Goal: Transaction & Acquisition: Download file/media

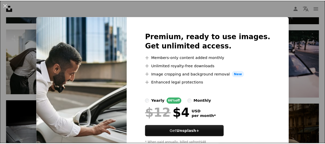
scroll to position [21, 0]
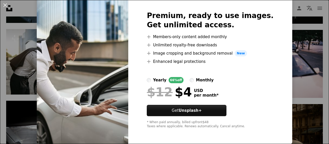
click at [296, 49] on div "An X shape Premium, ready to use images. Get unlimited access. A plus sign Memb…" at bounding box center [164, 72] width 329 height 144
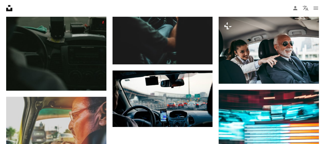
scroll to position [649, 0]
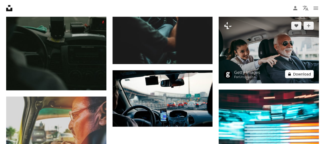
click at [305, 74] on button "A lock Download" at bounding box center [299, 74] width 29 height 8
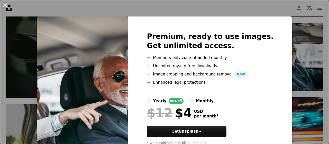
click at [240, 9] on div "An X shape Premium, ready to use images. Get unlimited access. A plus sign Memb…" at bounding box center [164, 72] width 329 height 144
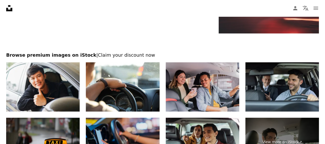
scroll to position [867, 0]
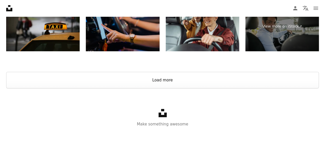
click at [207, 74] on button "Load more" at bounding box center [162, 80] width 313 height 16
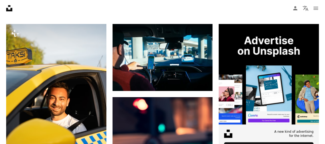
scroll to position [0, 0]
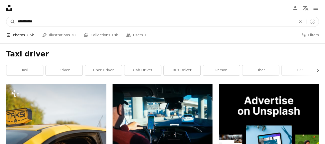
click at [112, 22] on input "**********" at bounding box center [154, 22] width 279 height 10
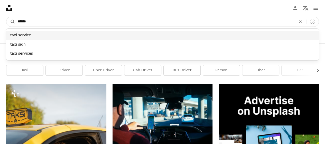
type input "******"
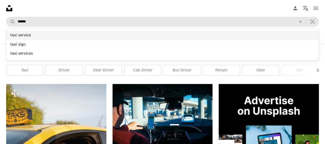
click at [30, 39] on div "taxi service" at bounding box center [162, 35] width 313 height 9
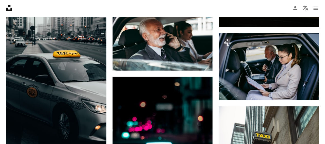
scroll to position [1775, 0]
